Goal: Task Accomplishment & Management: Use online tool/utility

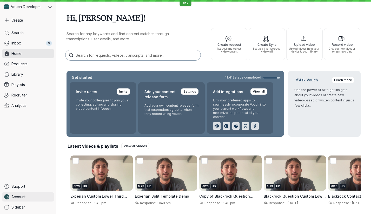
click at [29, 198] on link "Account" at bounding box center [28, 196] width 52 height 9
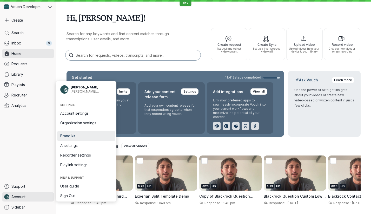
click at [84, 134] on span "Brand kit" at bounding box center [86, 135] width 52 height 5
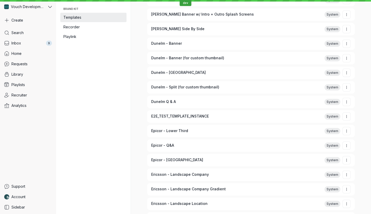
scroll to position [1653, 0]
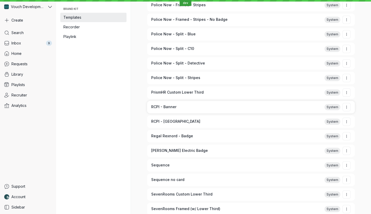
click at [182, 109] on span "RCPI - Banner" at bounding box center [233, 106] width 165 height 5
click at [182, 117] on div "RCPI - [GEOGRAPHIC_DATA]" at bounding box center [233, 122] width 173 height 10
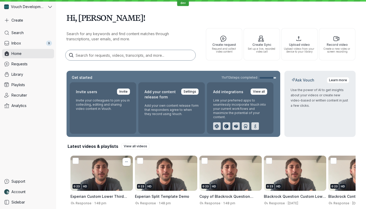
click at [125, 164] on button "More actions" at bounding box center [126, 161] width 8 height 8
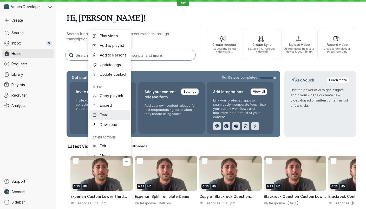
scroll to position [25, 0]
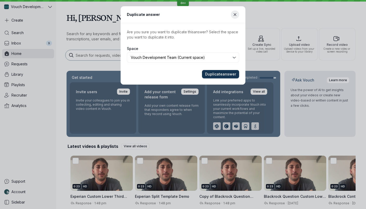
click at [221, 72] on span "Duplicate answer" at bounding box center [220, 73] width 31 height 5
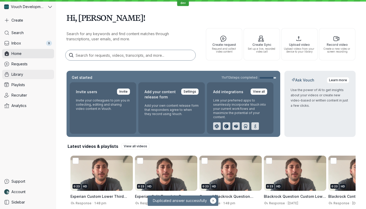
click at [33, 76] on link "Library" at bounding box center [28, 74] width 52 height 9
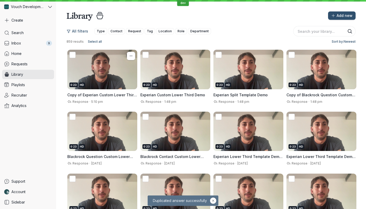
click at [114, 79] on div "0:23 HD" at bounding box center [102, 69] width 70 height 39
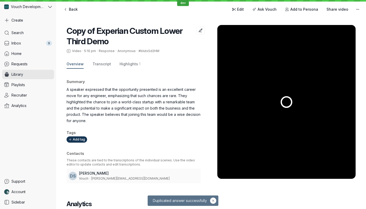
click at [235, 14] on div "Back Edit Ask Vouch Add to Persona Share video" at bounding box center [210, 9] width 301 height 10
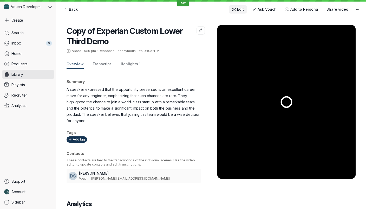
click at [236, 12] on link "Edit" at bounding box center [238, 9] width 18 height 8
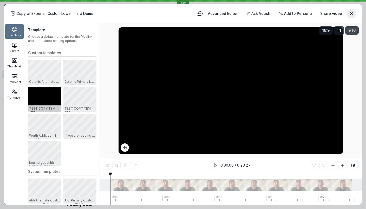
scroll to position [1542, 0]
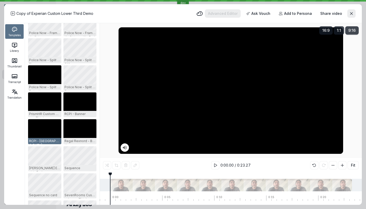
click at [220, 102] on div at bounding box center [231, 90] width 225 height 126
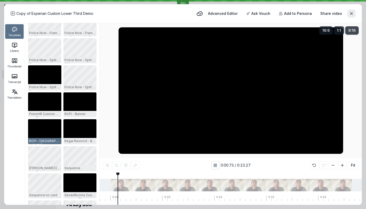
click at [216, 166] on rect "[object Object]" at bounding box center [216, 164] width 1 height 3
